Goal: Browse casually

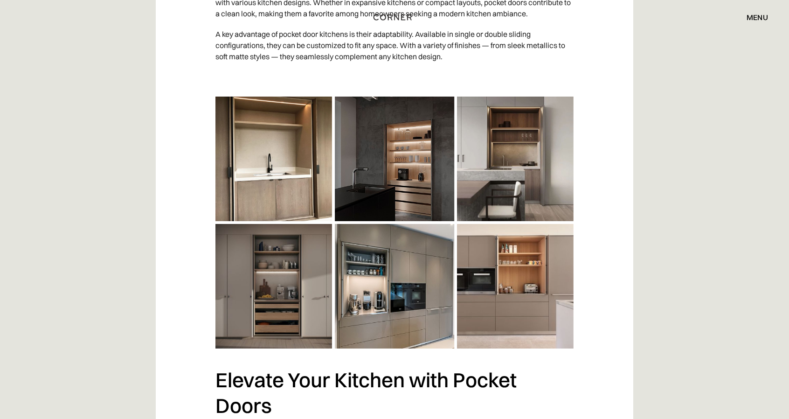
scroll to position [1740, 0]
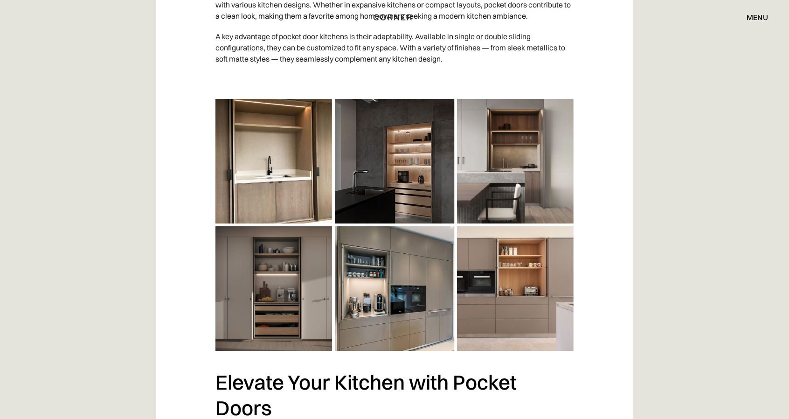
drag, startPoint x: 795, startPoint y: 46, endPoint x: 745, endPoint y: 279, distance: 238.5
click at [360, 249] on img at bounding box center [394, 225] width 358 height 252
click at [405, 144] on img at bounding box center [394, 225] width 358 height 252
click at [525, 143] on img at bounding box center [394, 225] width 358 height 252
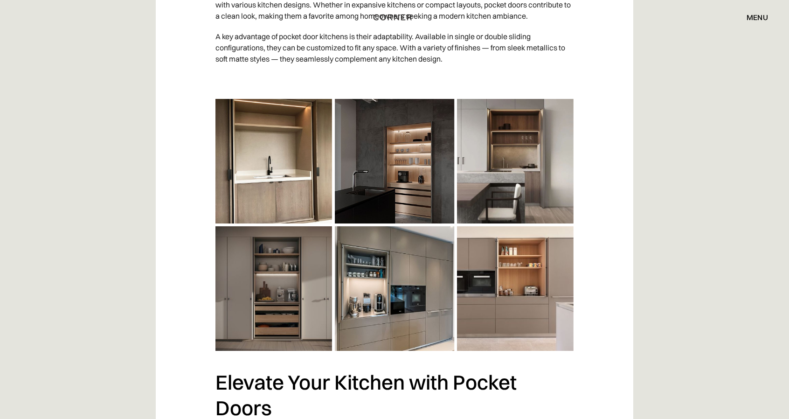
click at [499, 332] on img at bounding box center [394, 225] width 358 height 252
click at [268, 154] on img at bounding box center [394, 225] width 358 height 252
click at [532, 170] on img at bounding box center [394, 225] width 358 height 252
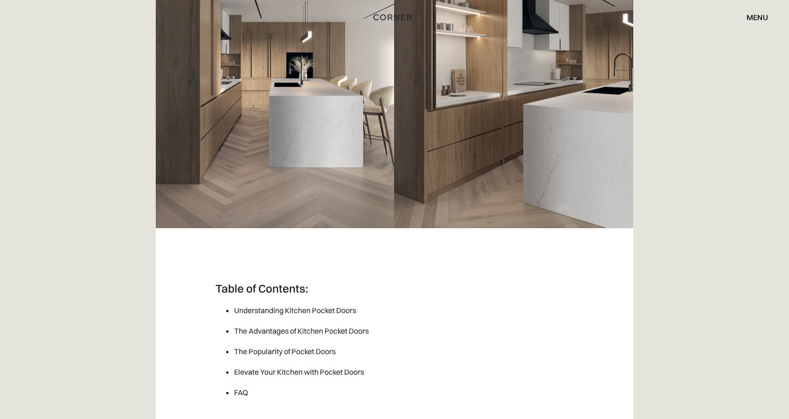
scroll to position [184, 0]
